Goal: Task Accomplishment & Management: Manage account settings

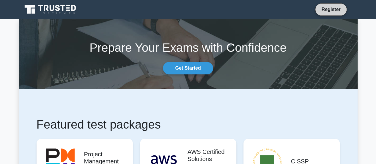
click at [333, 10] on link "Register" at bounding box center [331, 9] width 26 height 7
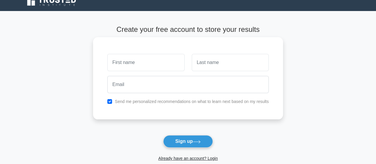
scroll to position [30, 0]
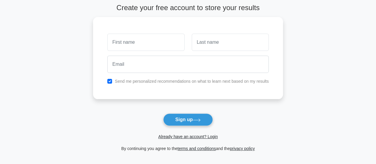
drag, startPoint x: 219, startPoint y: 135, endPoint x: 212, endPoint y: 140, distance: 8.8
click at [218, 136] on span "Already have an account? Login" at bounding box center [187, 136] width 185 height 7
click at [212, 140] on form "Create your free account to store your results Send me personalized recommendat…" at bounding box center [188, 78] width 190 height 148
click at [211, 136] on link "Already have an account? Login" at bounding box center [187, 136] width 59 height 5
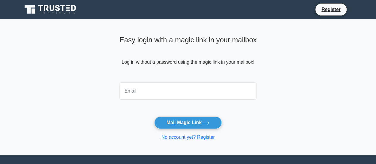
click at [158, 90] on input "email" at bounding box center [188, 90] width 137 height 17
type input "[EMAIL_ADDRESS][DOMAIN_NAME]"
